Goal: Use online tool/utility: Utilize a website feature to perform a specific function

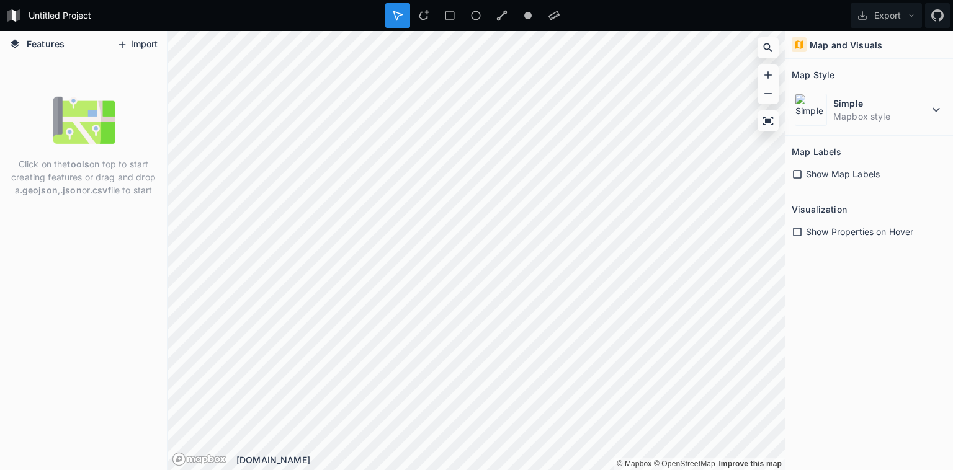
click at [128, 42] on button "Import" at bounding box center [136, 45] width 53 height 20
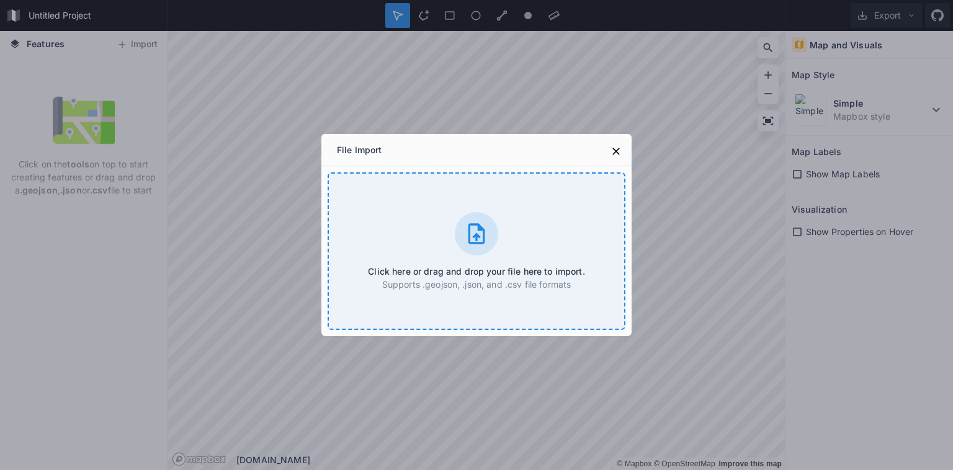
click at [474, 228] on icon at bounding box center [476, 233] width 25 height 25
click at [618, 149] on icon at bounding box center [615, 151] width 7 height 7
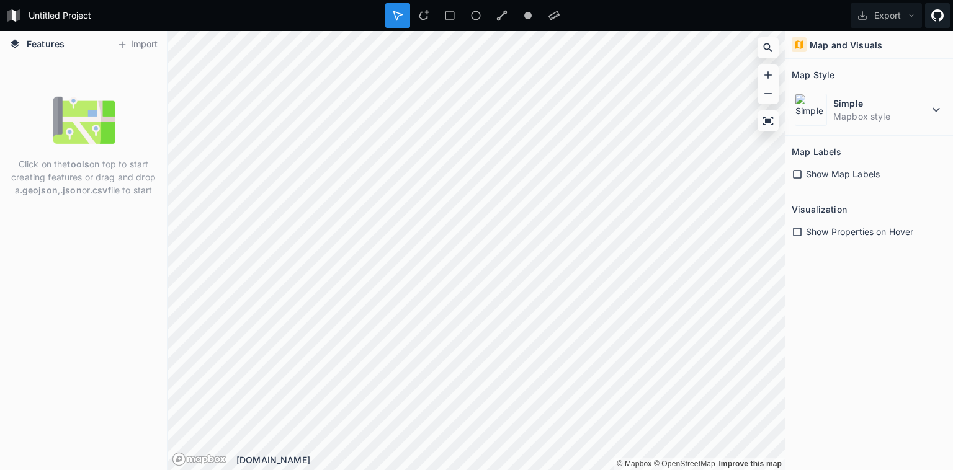
click at [940, 11] on icon at bounding box center [937, 15] width 12 height 12
click at [925, 107] on dt "Simple" at bounding box center [881, 103] width 96 height 13
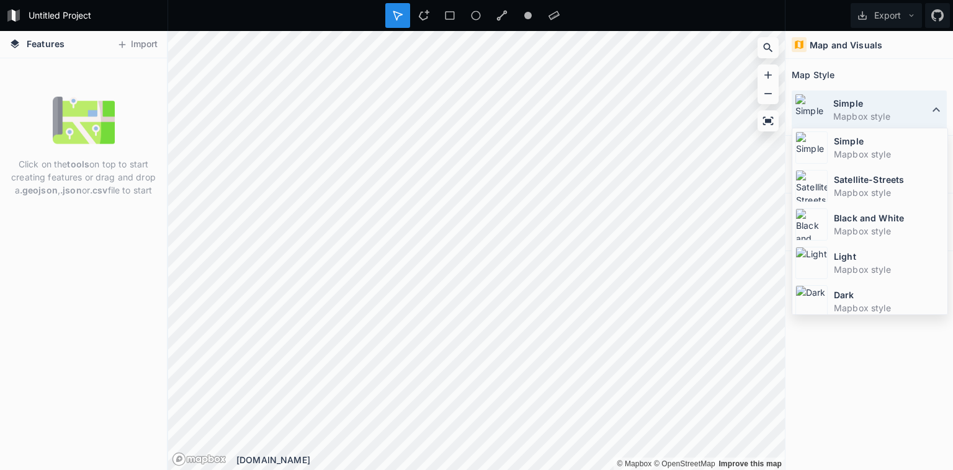
click at [925, 107] on dt "Simple" at bounding box center [881, 103] width 96 height 13
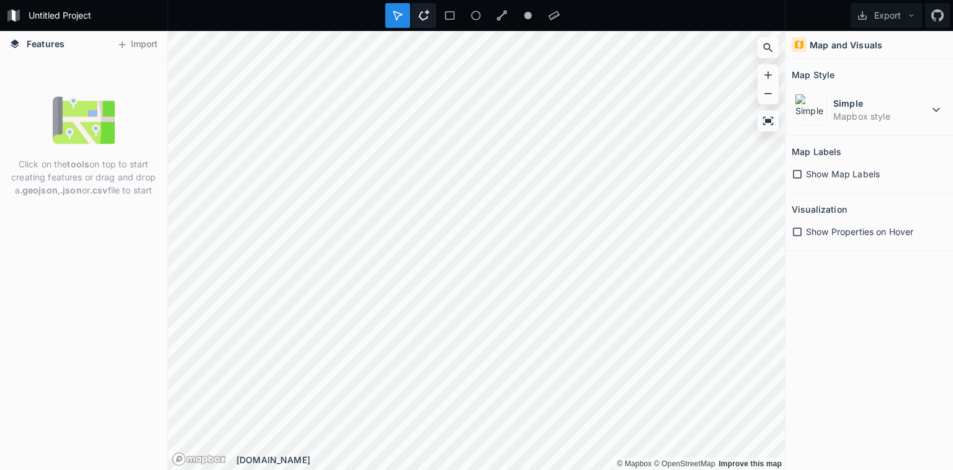
click at [419, 16] on icon at bounding box center [424, 15] width 11 height 11
click at [426, 20] on icon at bounding box center [423, 15] width 11 height 11
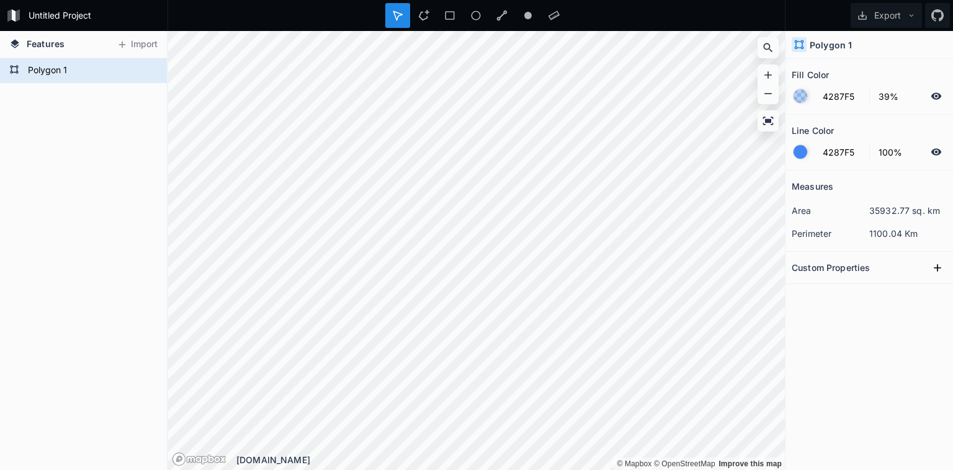
click at [805, 99] on div at bounding box center [800, 96] width 14 height 14
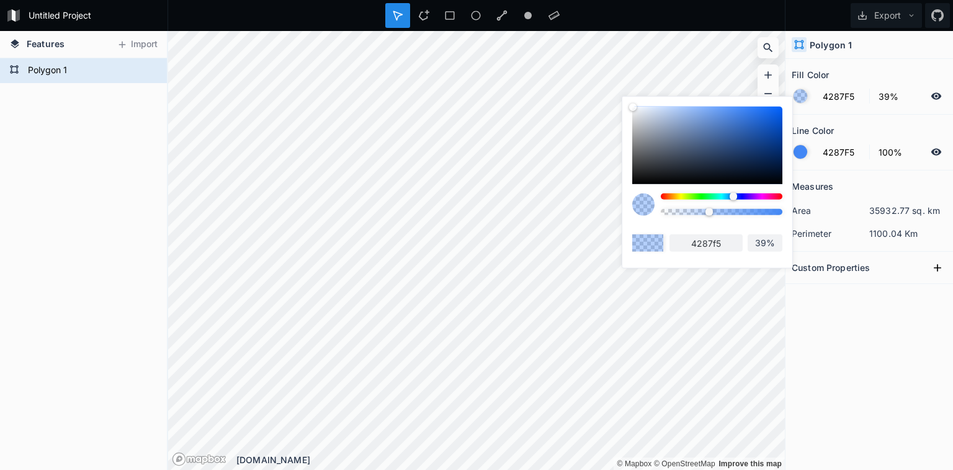
click at [725, 151] on div at bounding box center [707, 146] width 150 height 78
type input "2A446E"
type input "2a446e"
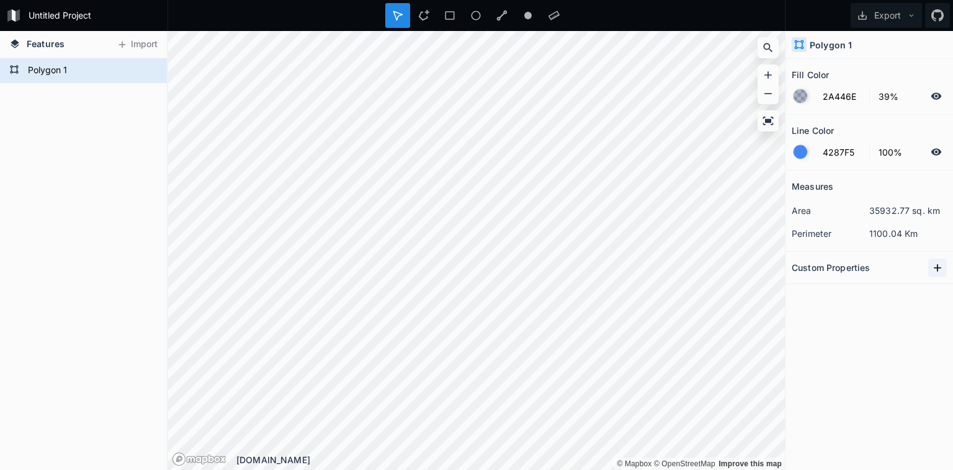
click at [937, 265] on icon at bounding box center [937, 267] width 7 height 7
click at [901, 17] on button "Export" at bounding box center [885, 15] width 71 height 25
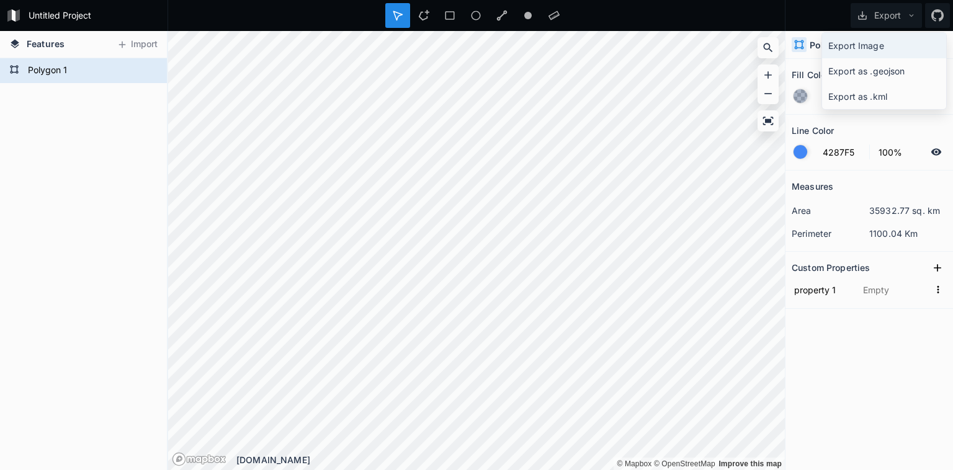
click at [849, 51] on div "Export Image" at bounding box center [884, 45] width 124 height 25
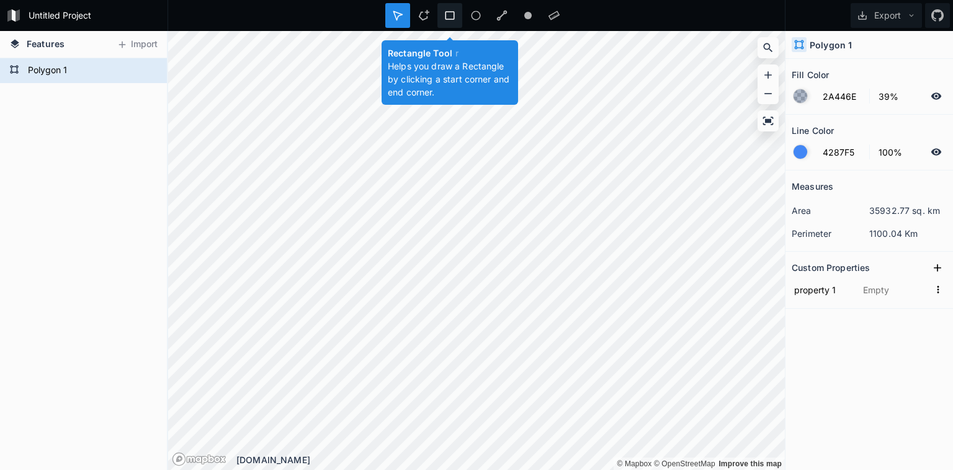
click at [457, 16] on div at bounding box center [449, 15] width 25 height 25
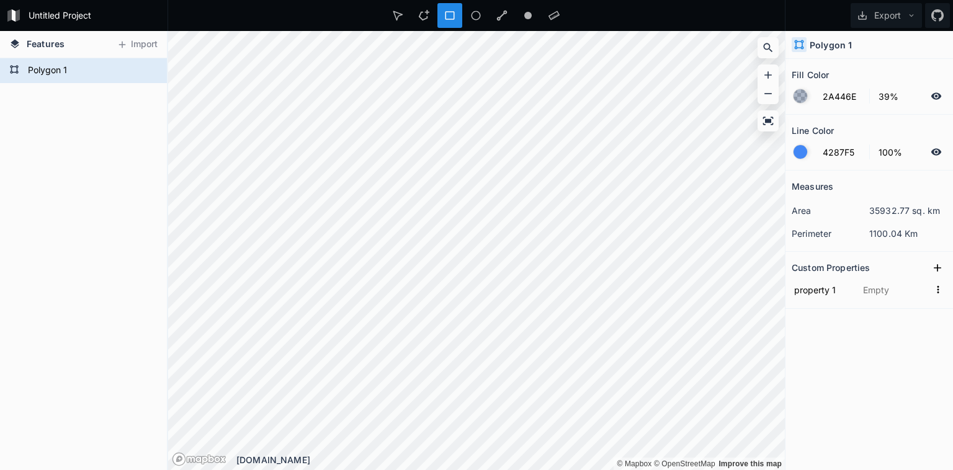
click at [10, 15] on icon at bounding box center [9, 15] width 4 height 12
